Goal: Transaction & Acquisition: Purchase product/service

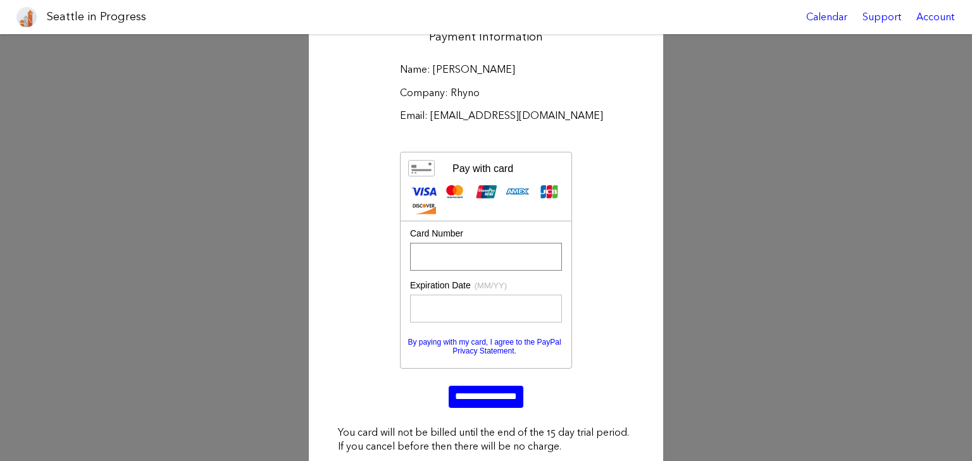
scroll to position [190, 0]
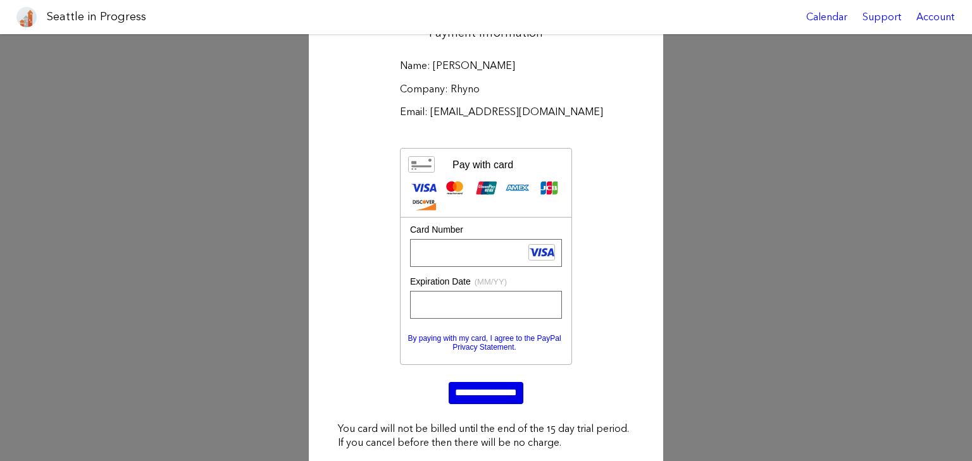
click at [487, 395] on input "**********" at bounding box center [486, 393] width 75 height 22
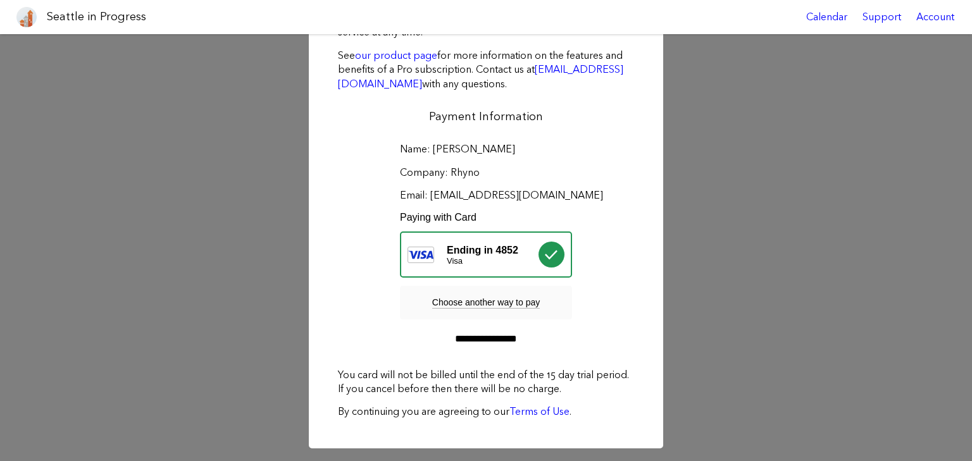
scroll to position [106, 0]
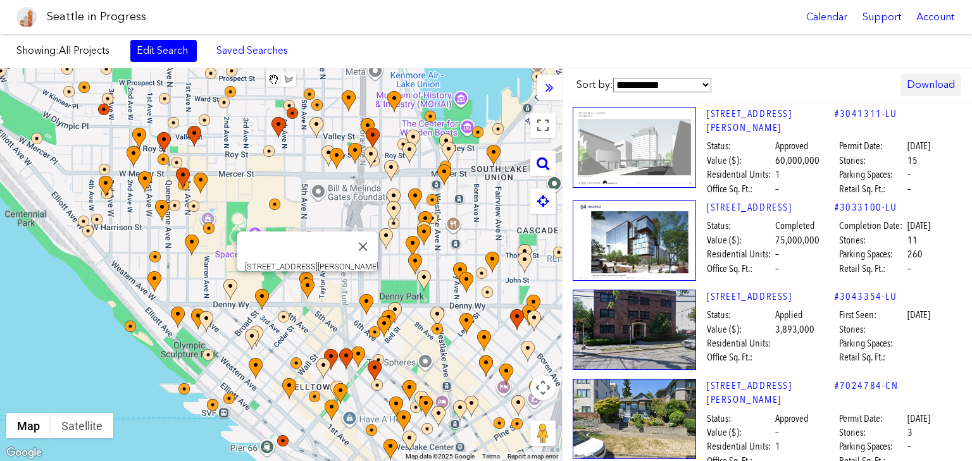
click at [921, 85] on link "Download" at bounding box center [930, 85] width 61 height 22
click at [685, 55] on div "Showing: All Projects Edit Search Saved Searches Added to Saved Searches Done C…" at bounding box center [486, 51] width 972 height 34
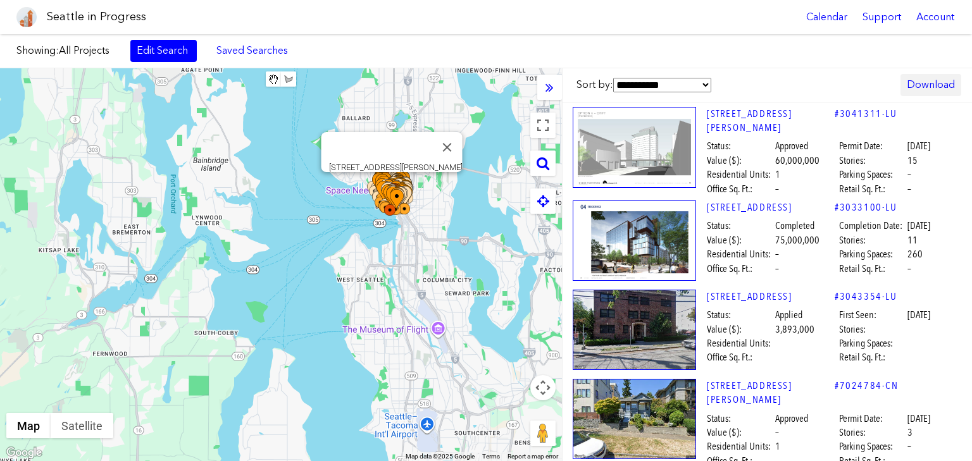
click at [936, 85] on link "Download" at bounding box center [930, 85] width 61 height 22
click at [864, 144] on a,,,,]]}"] "Excel" at bounding box center [892, 144] width 125 height 28
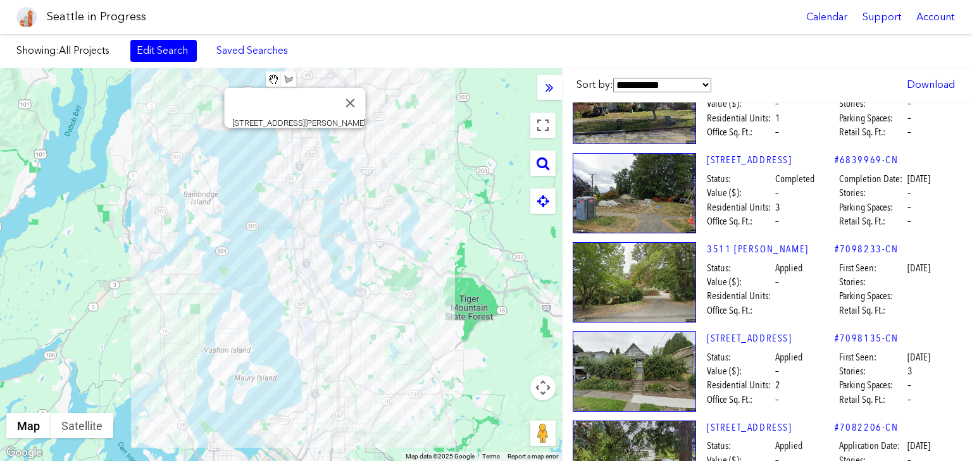
scroll to position [4808, 0]
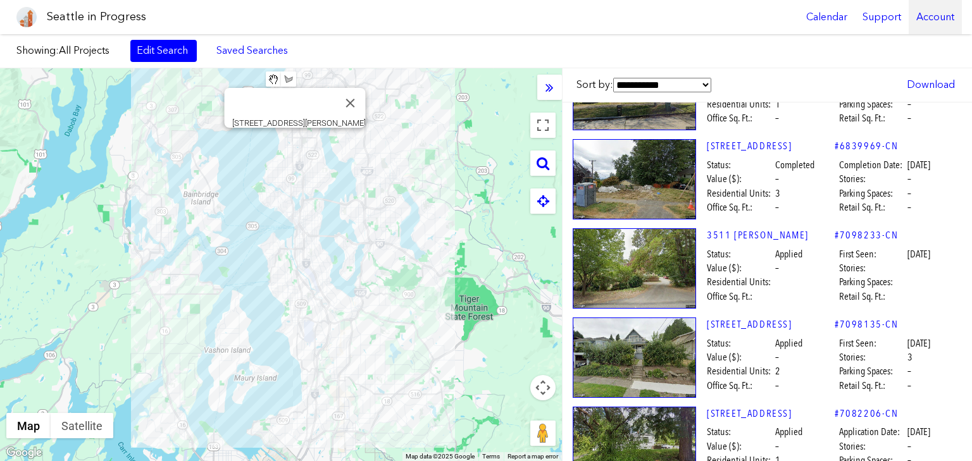
click at [931, 18] on div "Account" at bounding box center [935, 17] width 53 height 34
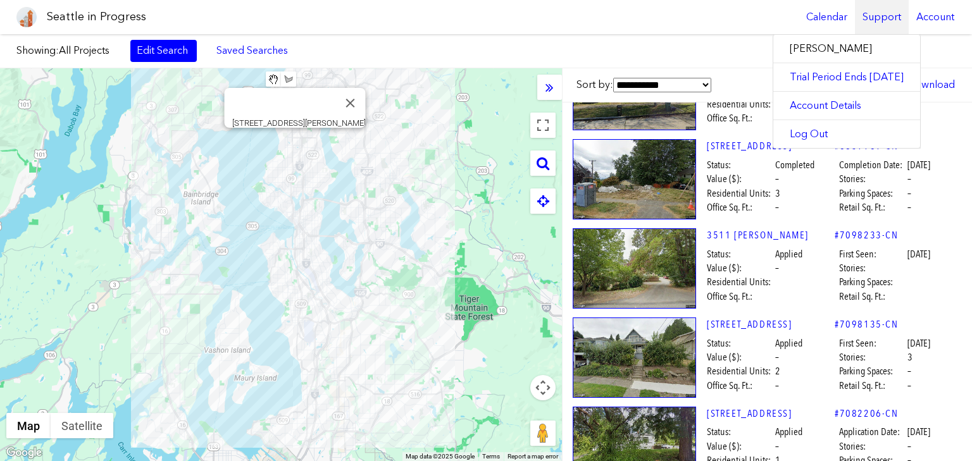
click at [883, 24] on div "Support" at bounding box center [882, 17] width 54 height 34
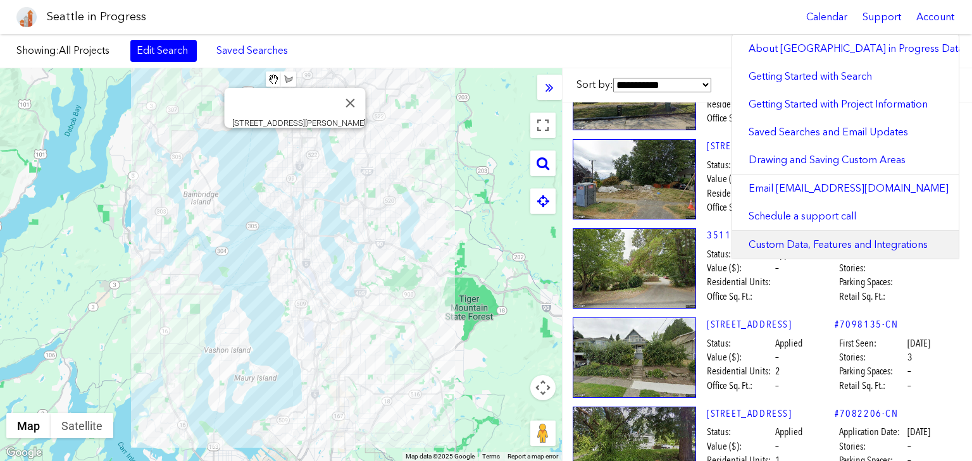
click at [822, 246] on link "Custom Data, Features and Integrations" at bounding box center [845, 245] width 226 height 28
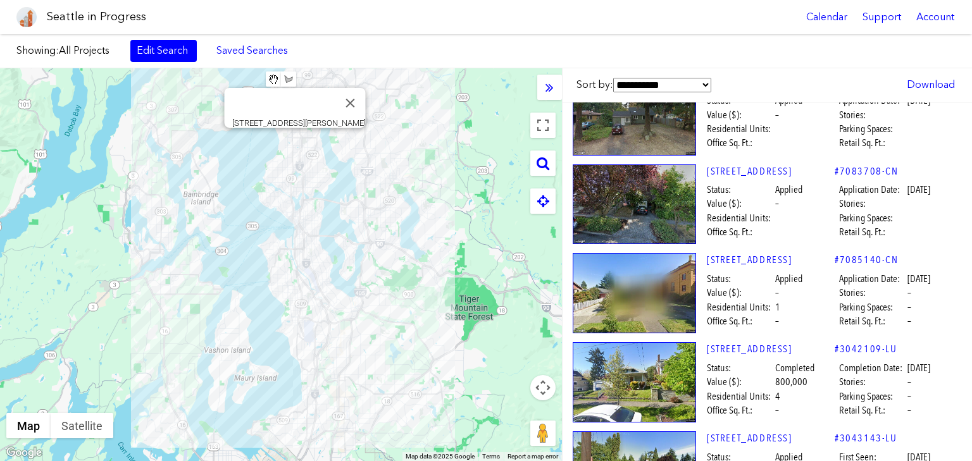
scroll to position [5441, 0]
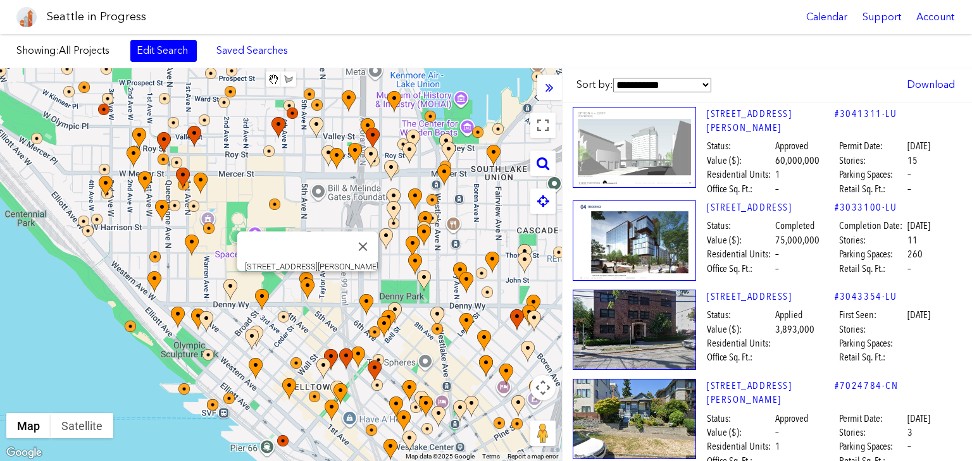
click at [88, 53] on span "All Projects" at bounding box center [84, 50] width 51 height 12
click at [168, 50] on link "Edit Search" at bounding box center [163, 51] width 66 height 22
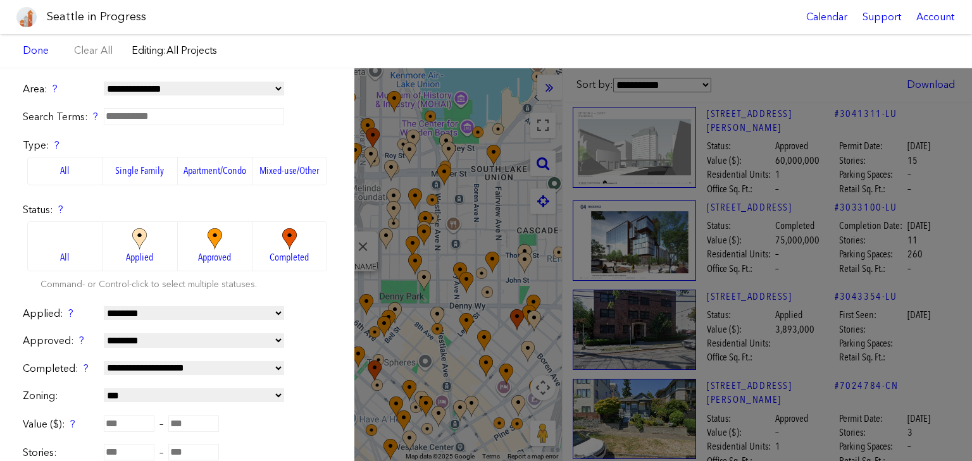
click at [122, 249] on img at bounding box center [139, 239] width 35 height 22
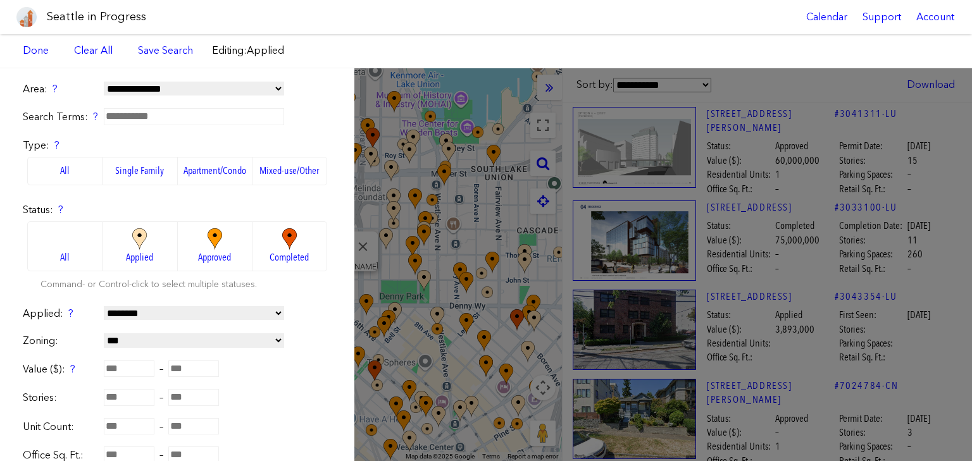
click at [202, 251] on span "Approved" at bounding box center [214, 258] width 33 height 14
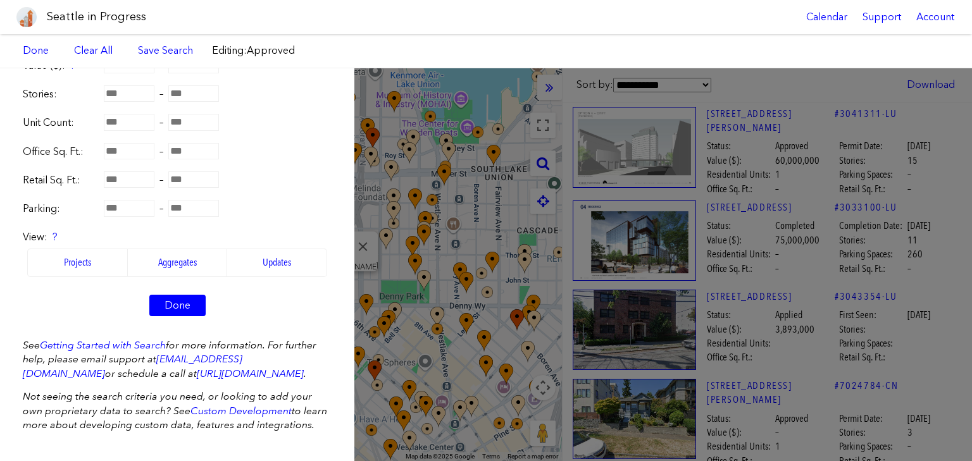
scroll to position [359, 0]
drag, startPoint x: 156, startPoint y: 346, endPoint x: 298, endPoint y: 344, distance: 141.7
click at [298, 344] on em "See Getting Started with Search for more information. For further help, please …" at bounding box center [170, 359] width 294 height 40
copy link "[EMAIL_ADDRESS][DOMAIN_NAME]"
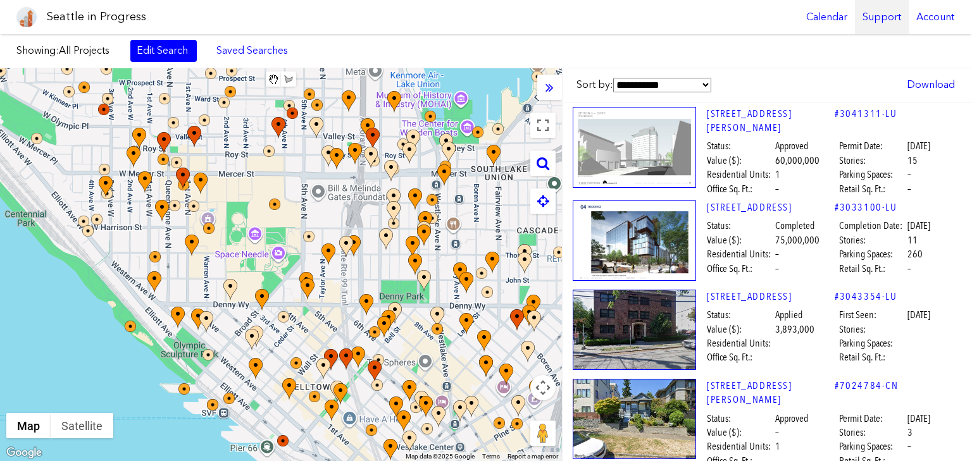
click at [883, 18] on div "Support" at bounding box center [882, 17] width 54 height 34
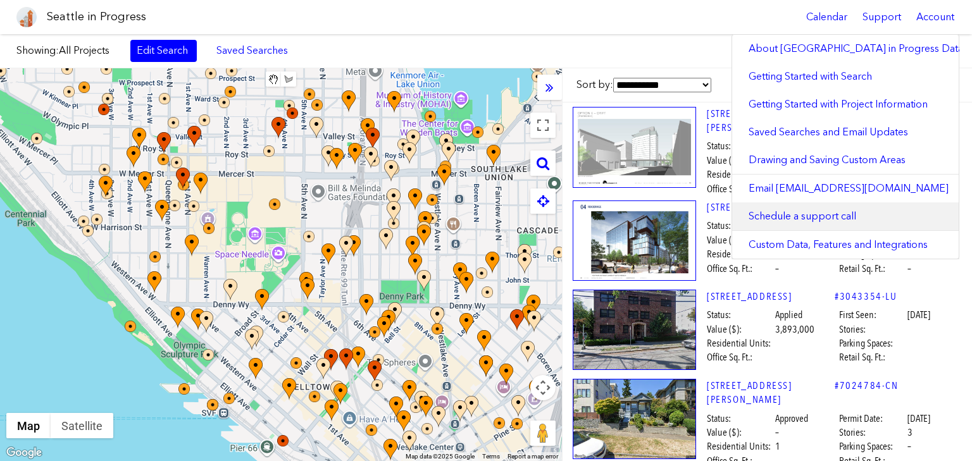
click at [842, 216] on link "Schedule a support call" at bounding box center [845, 216] width 226 height 28
